Goal: Navigation & Orientation: Find specific page/section

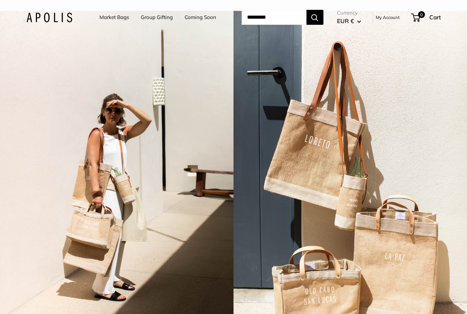
click at [113, 19] on link "Market Bags" at bounding box center [113, 17] width 29 height 9
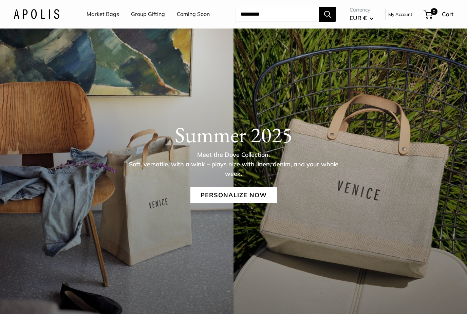
click at [155, 15] on link "Group Gifting" at bounding box center [148, 14] width 34 height 10
click at [194, 17] on link "Coming Soon" at bounding box center [193, 14] width 33 height 10
click at [258, 197] on link "Personalize Now" at bounding box center [233, 194] width 86 height 16
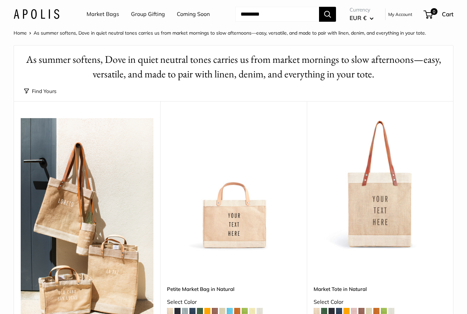
click at [104, 15] on link "Market Bags" at bounding box center [102, 14] width 33 height 10
